Goal: Task Accomplishment & Management: Use online tool/utility

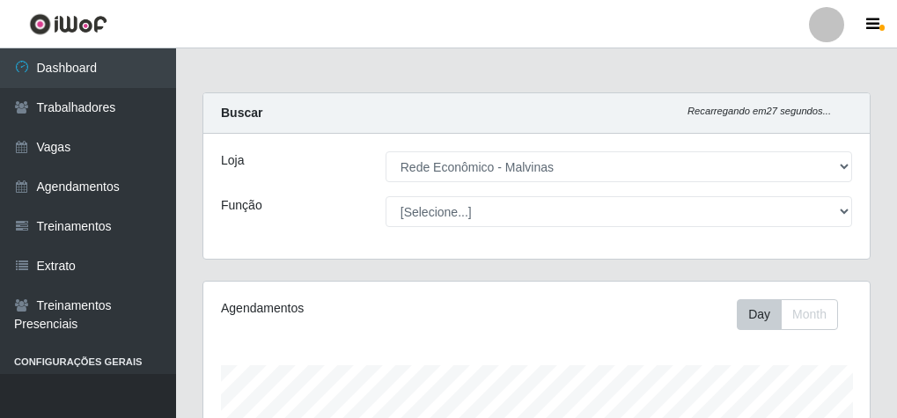
select select "194"
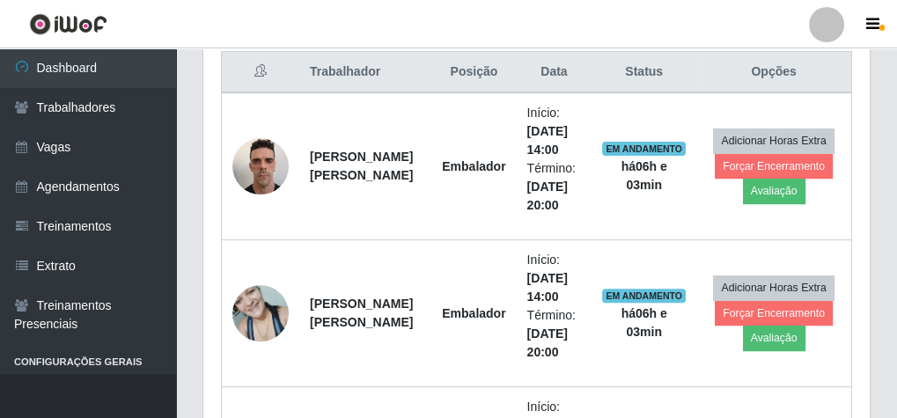
scroll to position [704, 0]
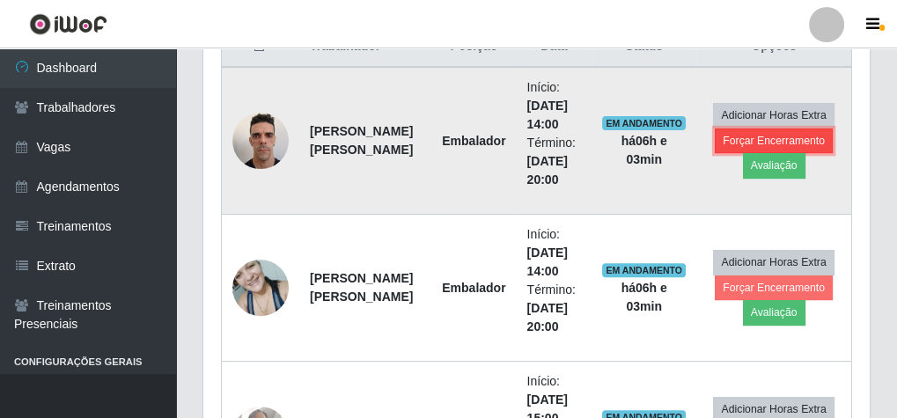
click at [737, 139] on button "Forçar Encerramento" at bounding box center [774, 141] width 118 height 25
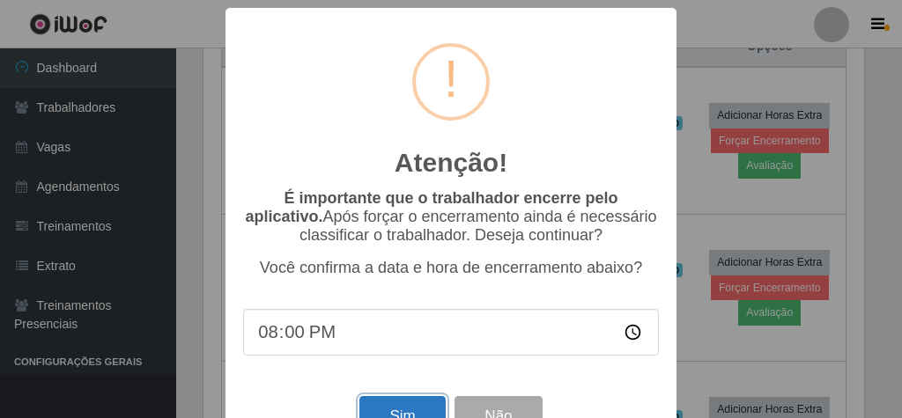
click at [400, 413] on button "Sim" at bounding box center [401, 416] width 85 height 41
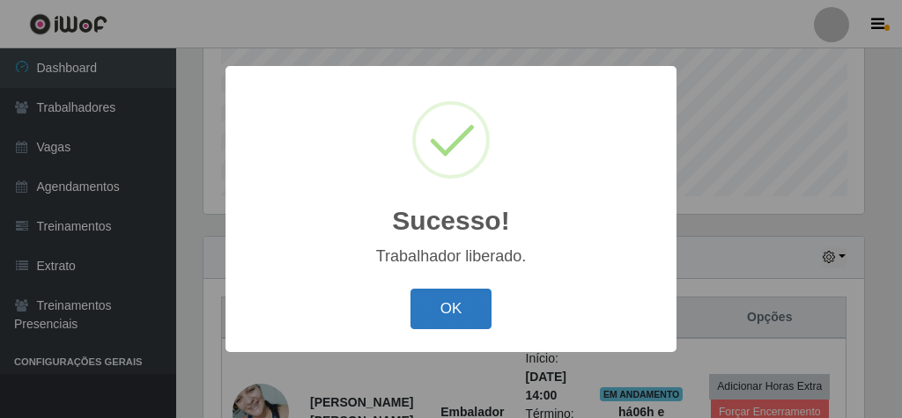
click at [442, 294] on button "OK" at bounding box center [451, 309] width 82 height 41
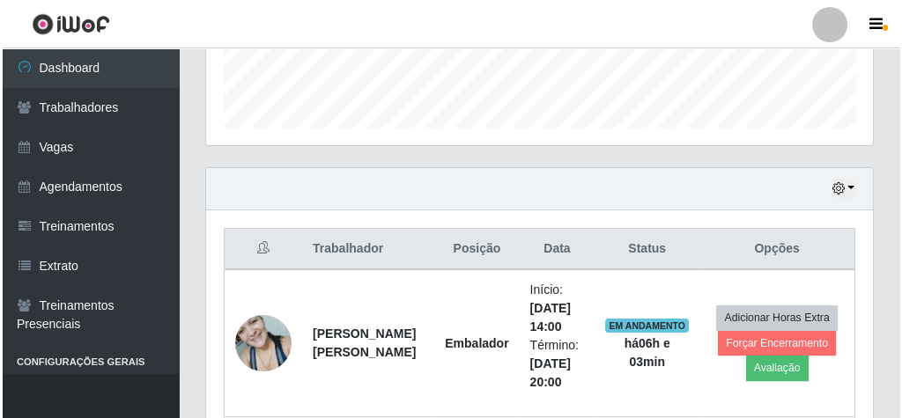
scroll to position [574, 0]
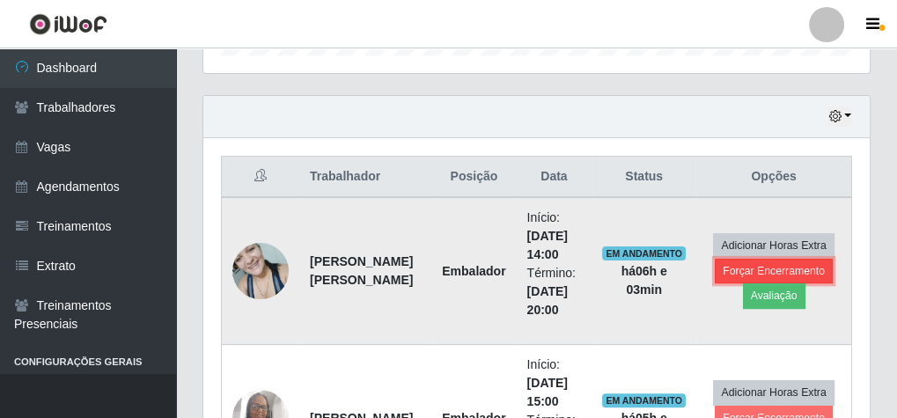
click at [795, 259] on button "Forçar Encerramento" at bounding box center [774, 271] width 118 height 25
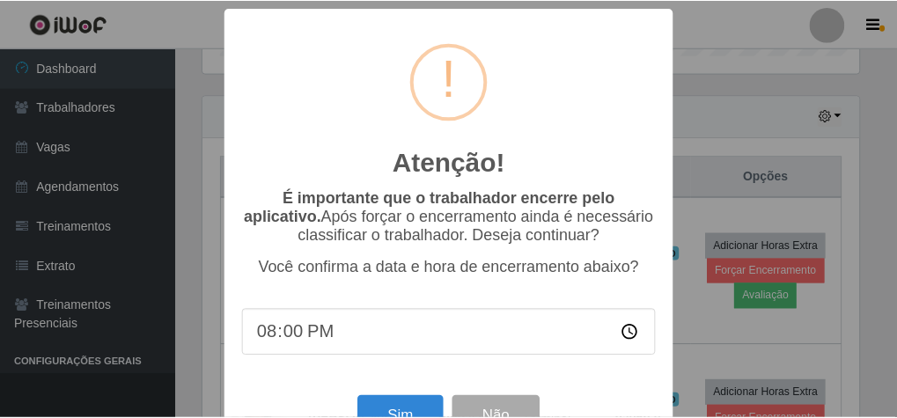
scroll to position [365, 660]
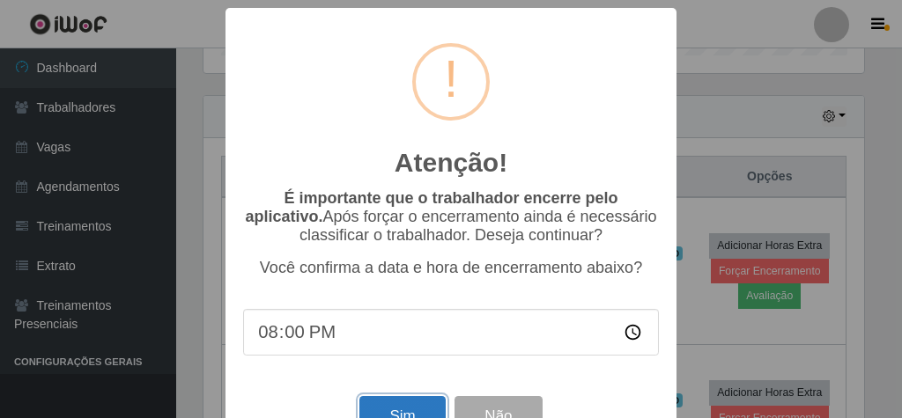
click at [396, 407] on button "Sim" at bounding box center [401, 416] width 85 height 41
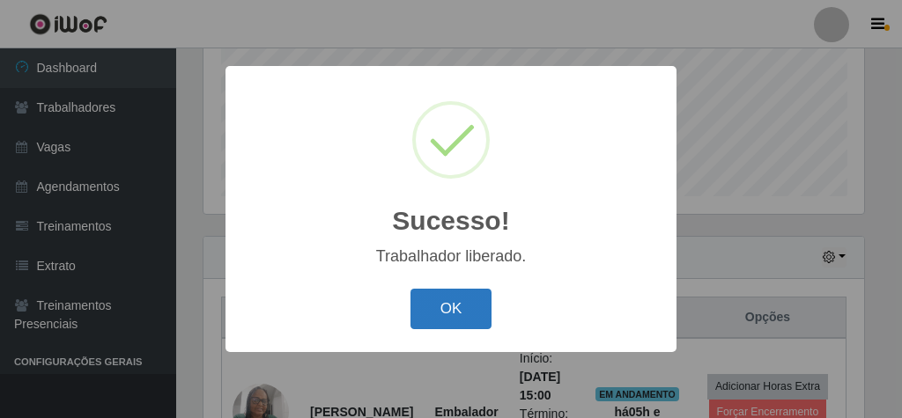
click at [482, 302] on button "OK" at bounding box center [451, 309] width 82 height 41
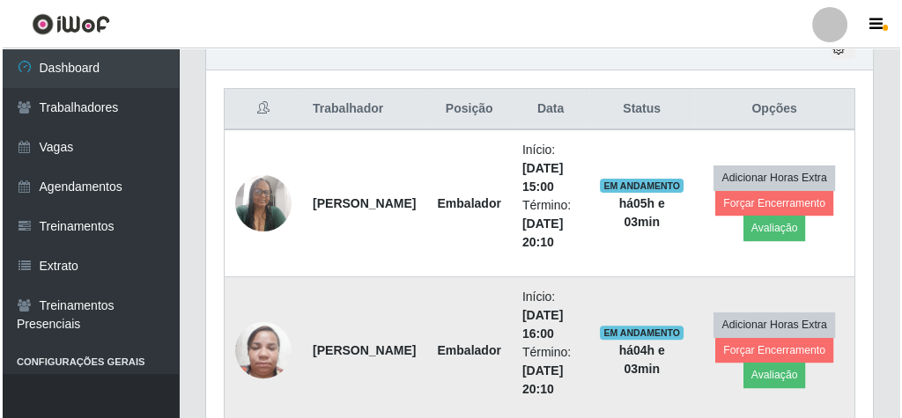
scroll to position [645, 0]
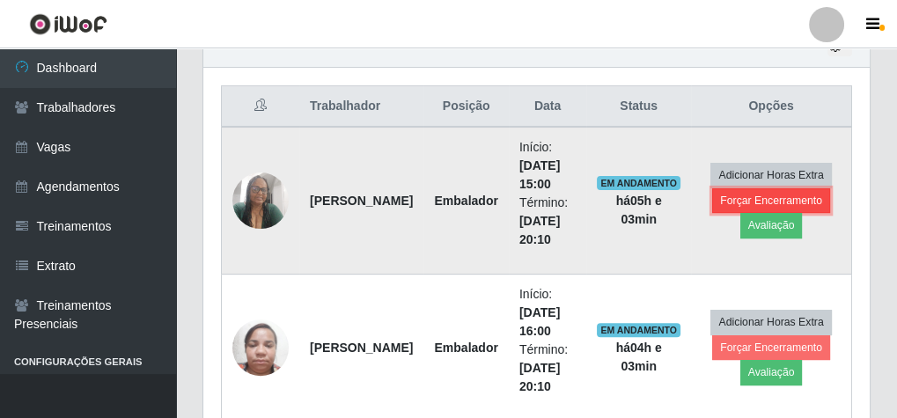
click at [761, 195] on button "Forçar Encerramento" at bounding box center [771, 200] width 118 height 25
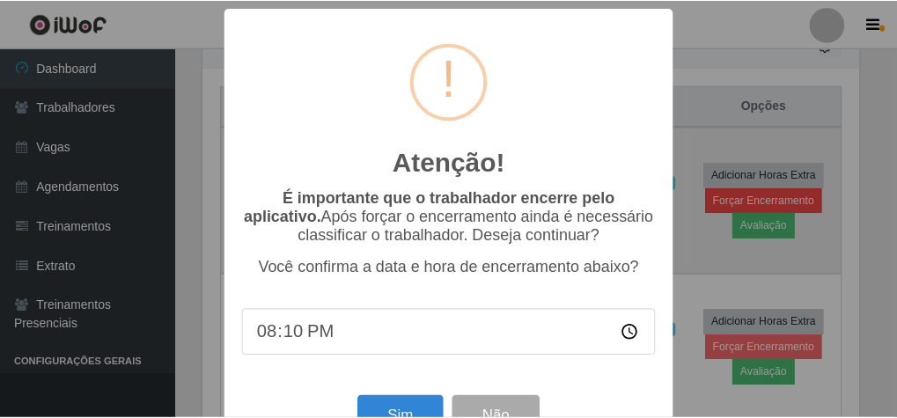
scroll to position [365, 660]
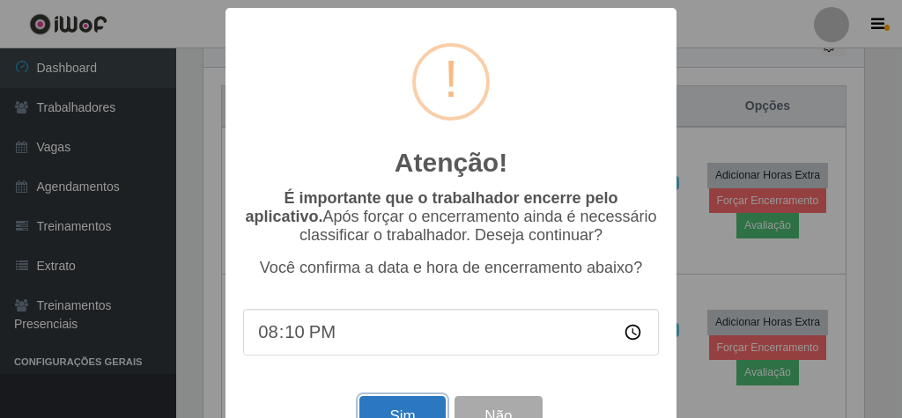
click at [408, 410] on button "Sim" at bounding box center [401, 416] width 85 height 41
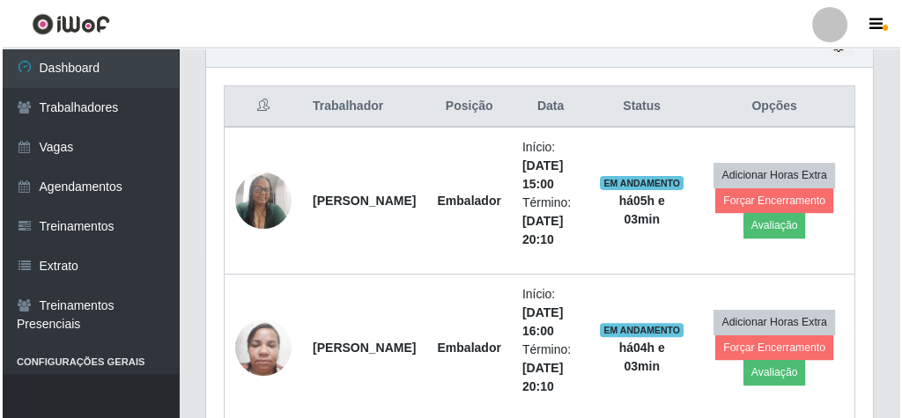
scroll to position [0, 0]
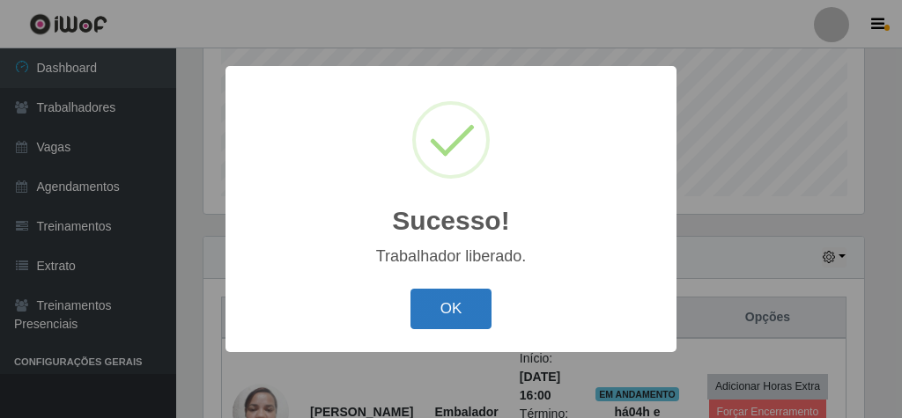
click at [470, 306] on button "OK" at bounding box center [451, 309] width 82 height 41
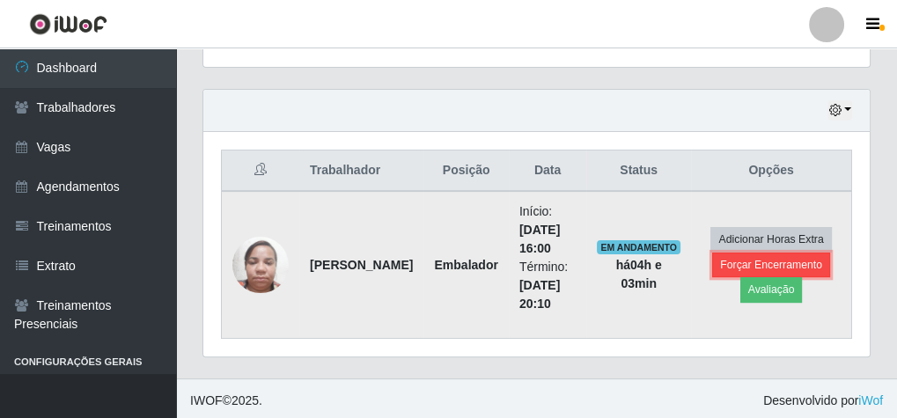
click at [814, 253] on button "Forçar Encerramento" at bounding box center [771, 265] width 118 height 25
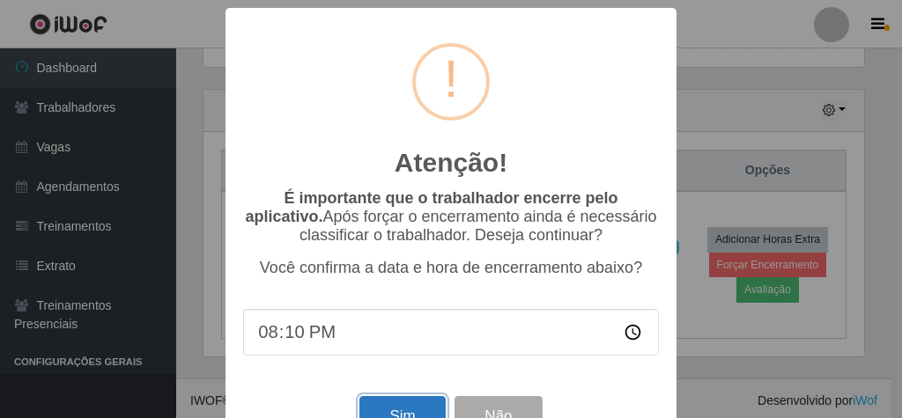
click at [423, 407] on button "Sim" at bounding box center [401, 416] width 85 height 41
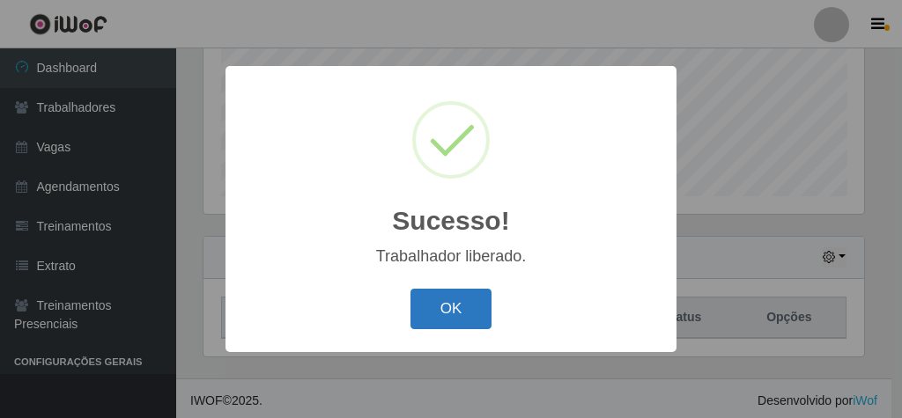
click at [470, 298] on button "OK" at bounding box center [451, 309] width 82 height 41
